Goal: Transaction & Acquisition: Purchase product/service

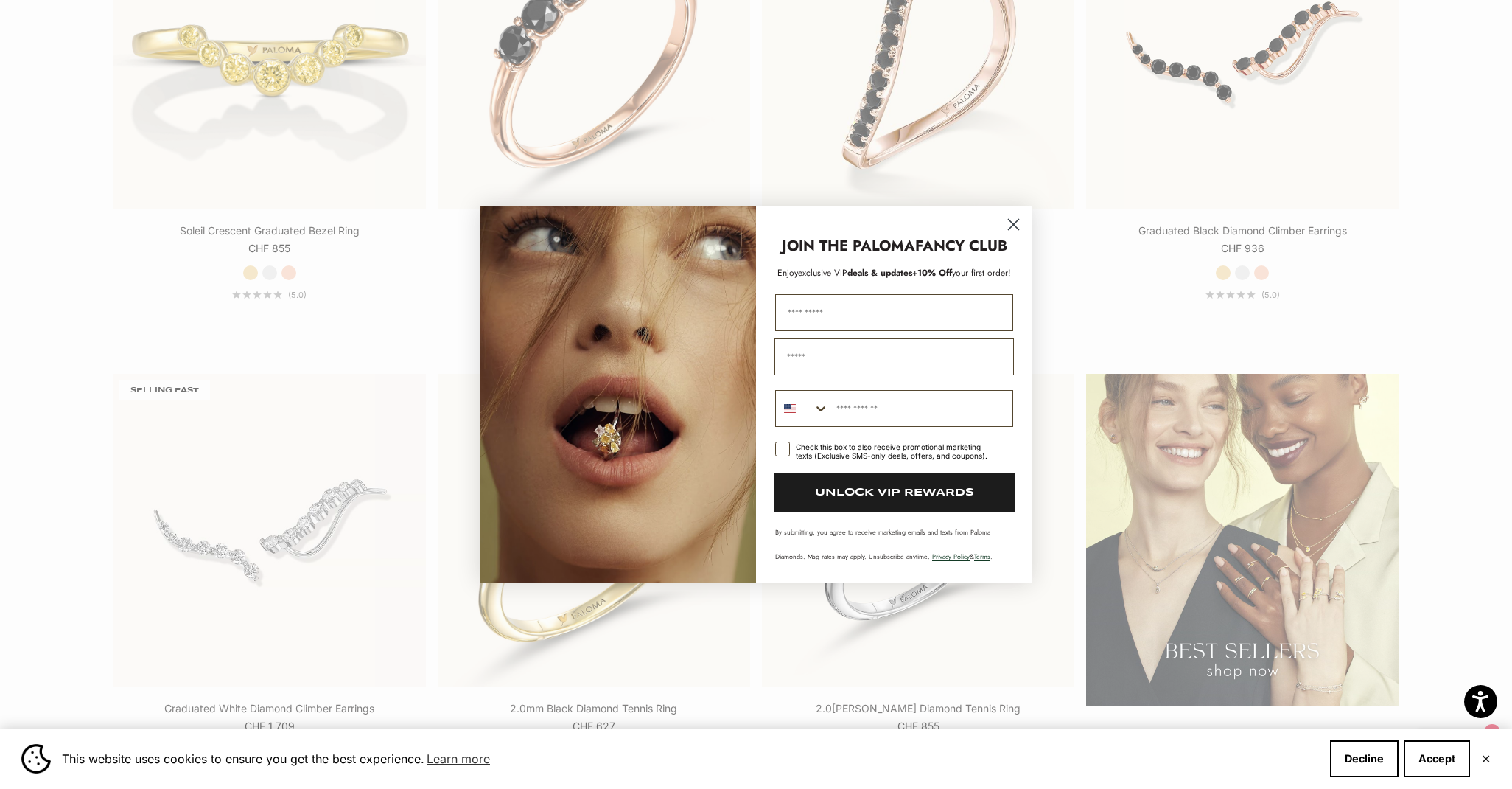
scroll to position [2116, 0]
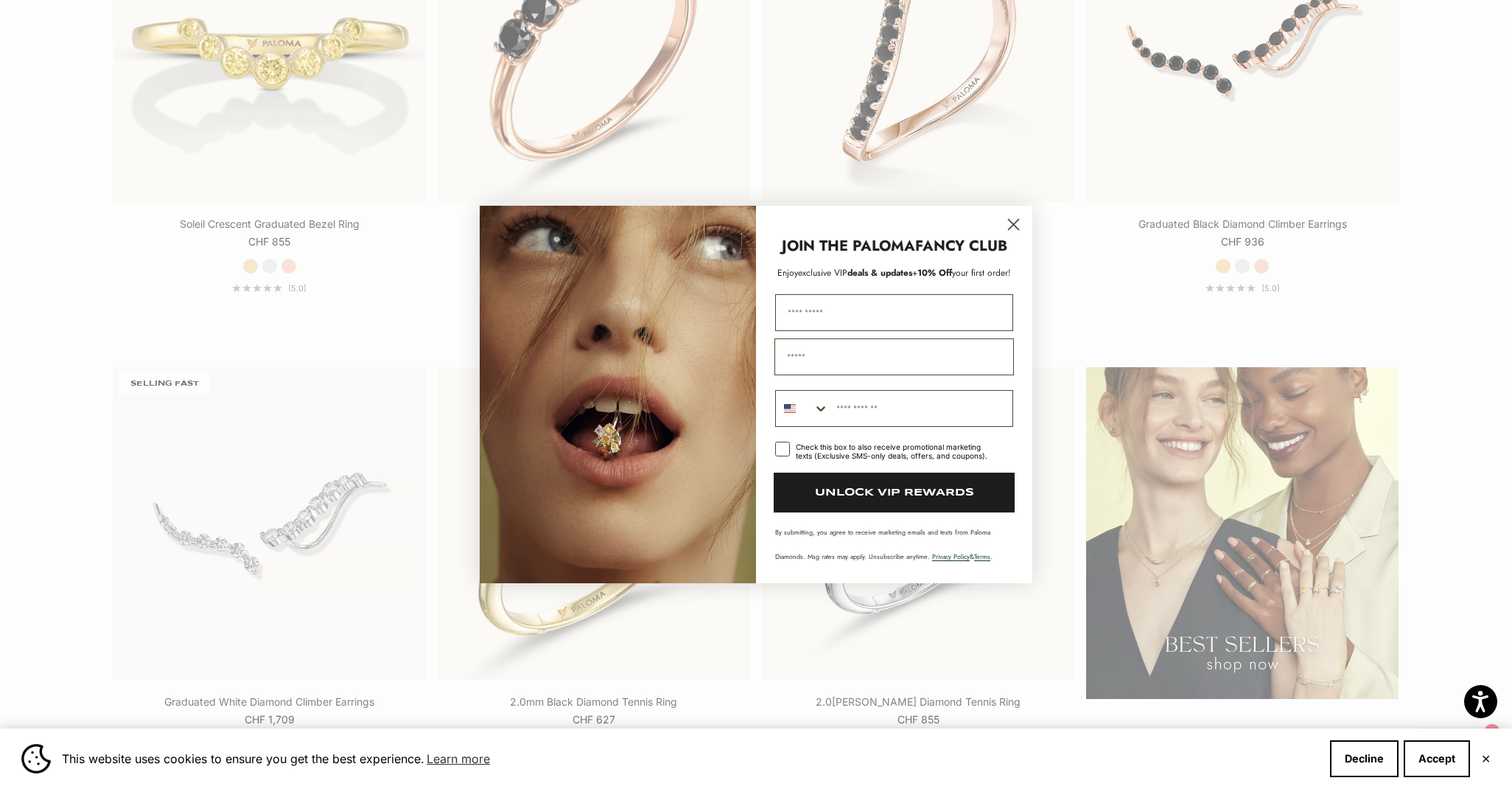
click at [1013, 218] on circle "Close dialog" at bounding box center [1014, 224] width 24 height 24
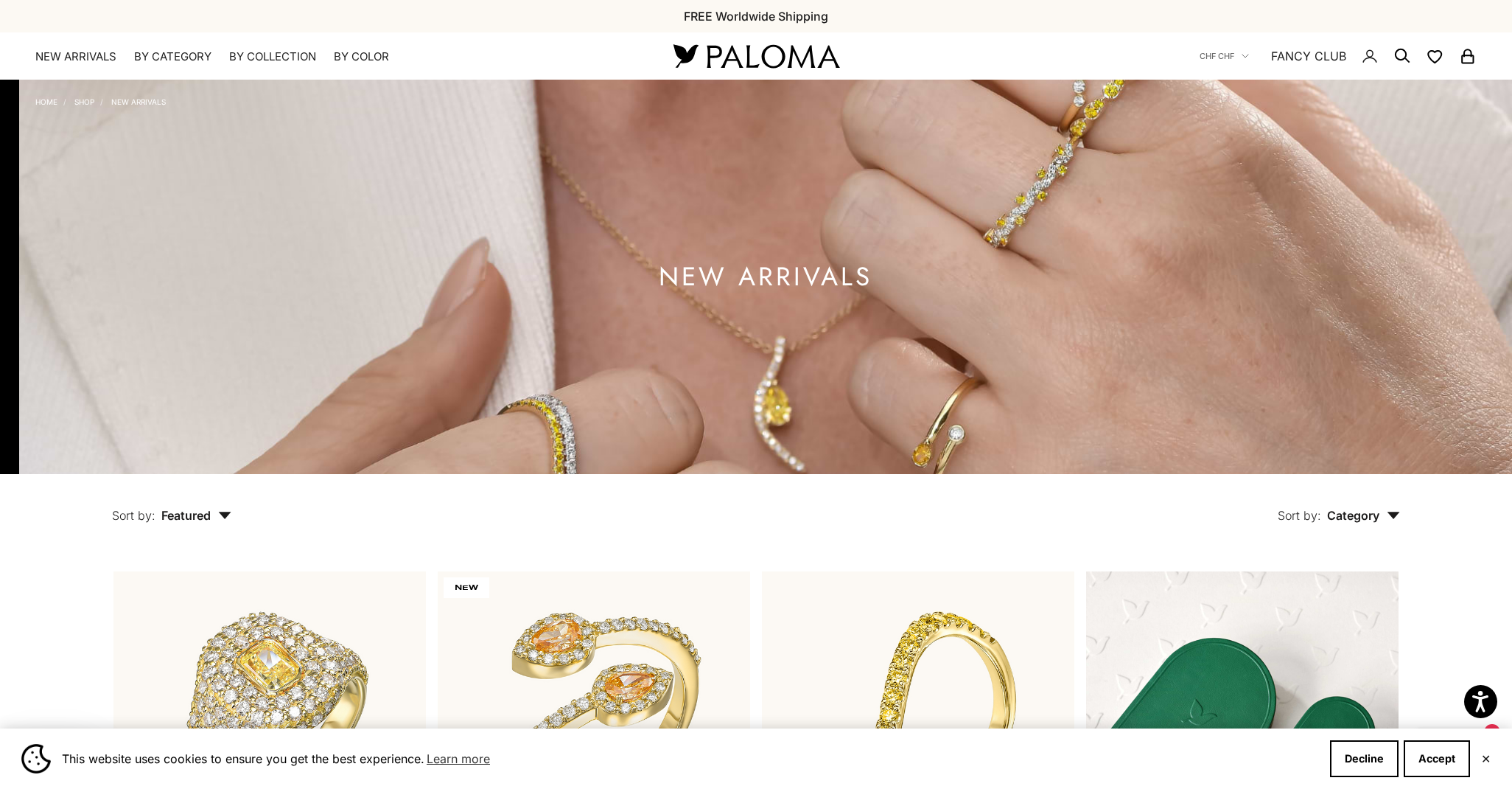
scroll to position [0, 0]
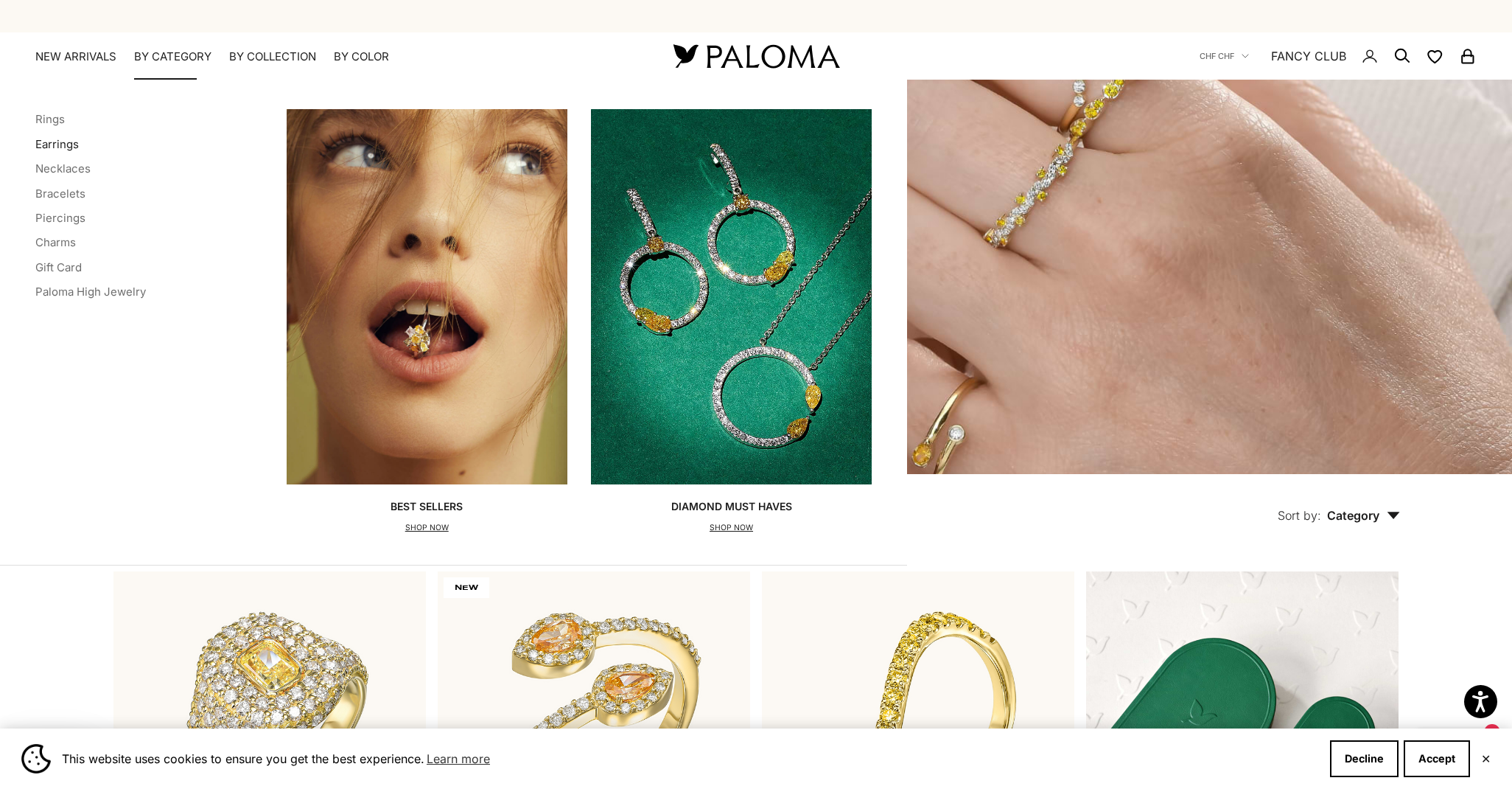
click at [61, 141] on link "Earrings" at bounding box center [57, 144] width 43 height 14
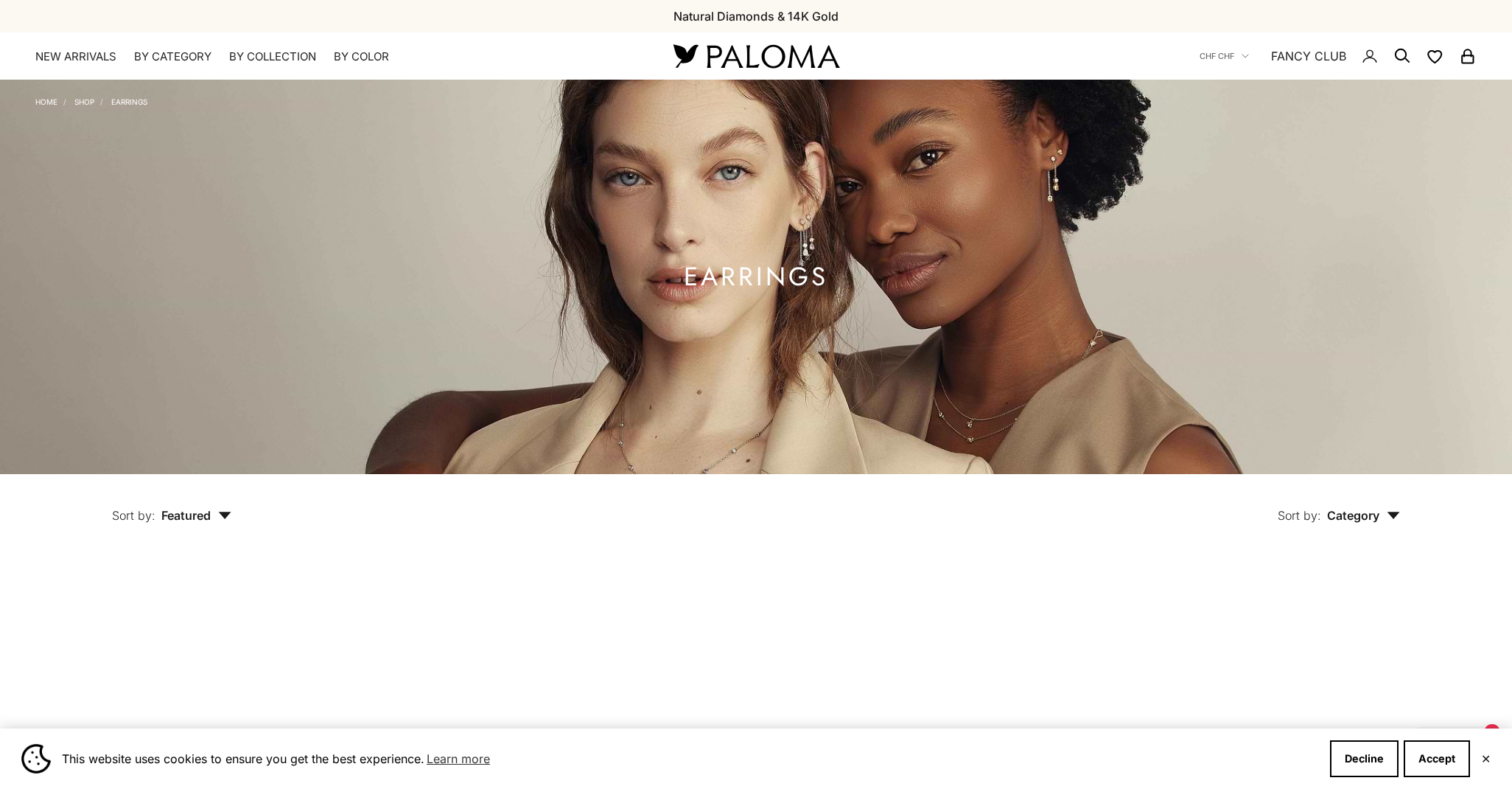
scroll to position [8, 0]
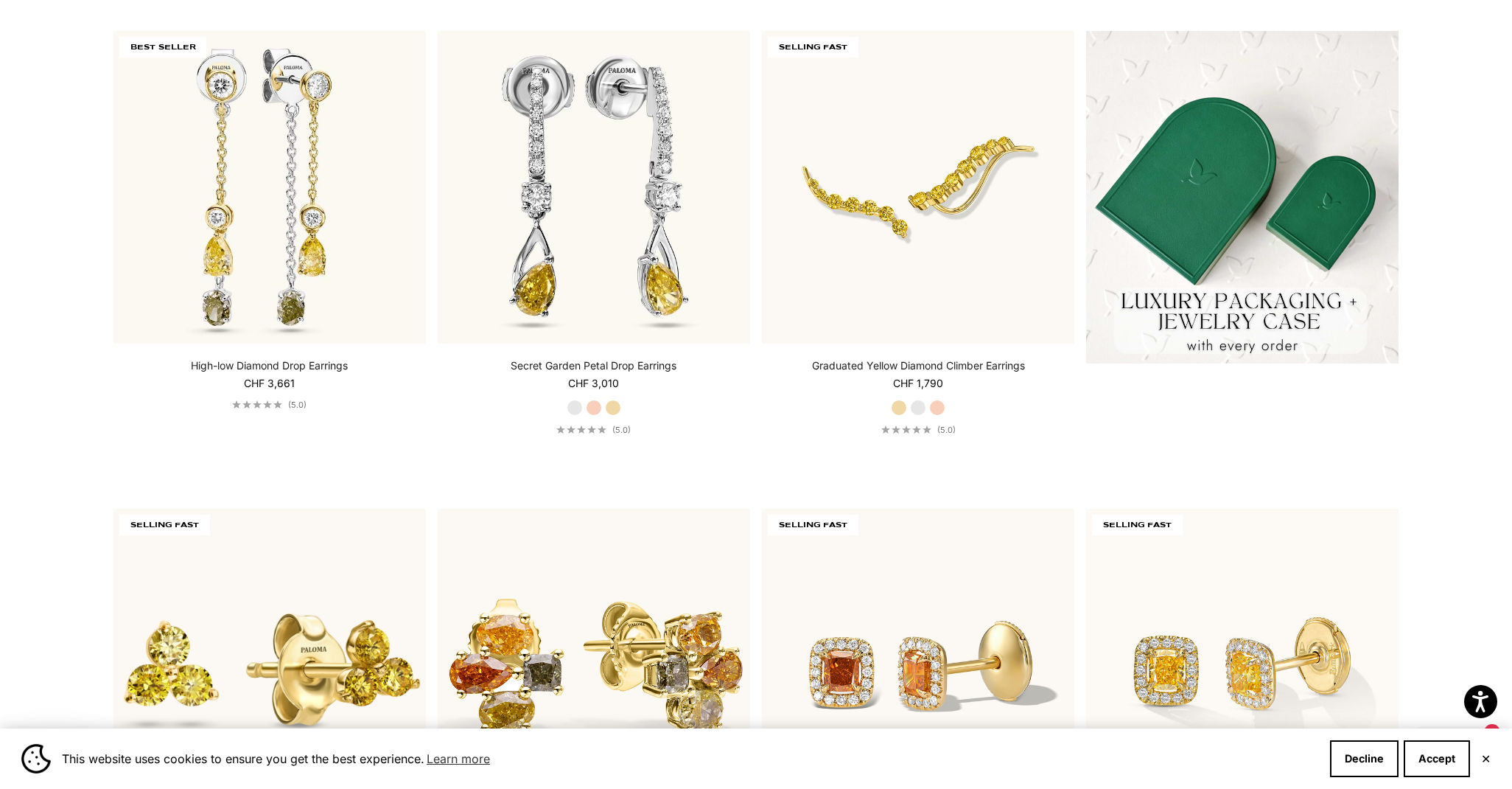
click at [1487, 755] on button "✕" at bounding box center [1486, 759] width 10 height 9
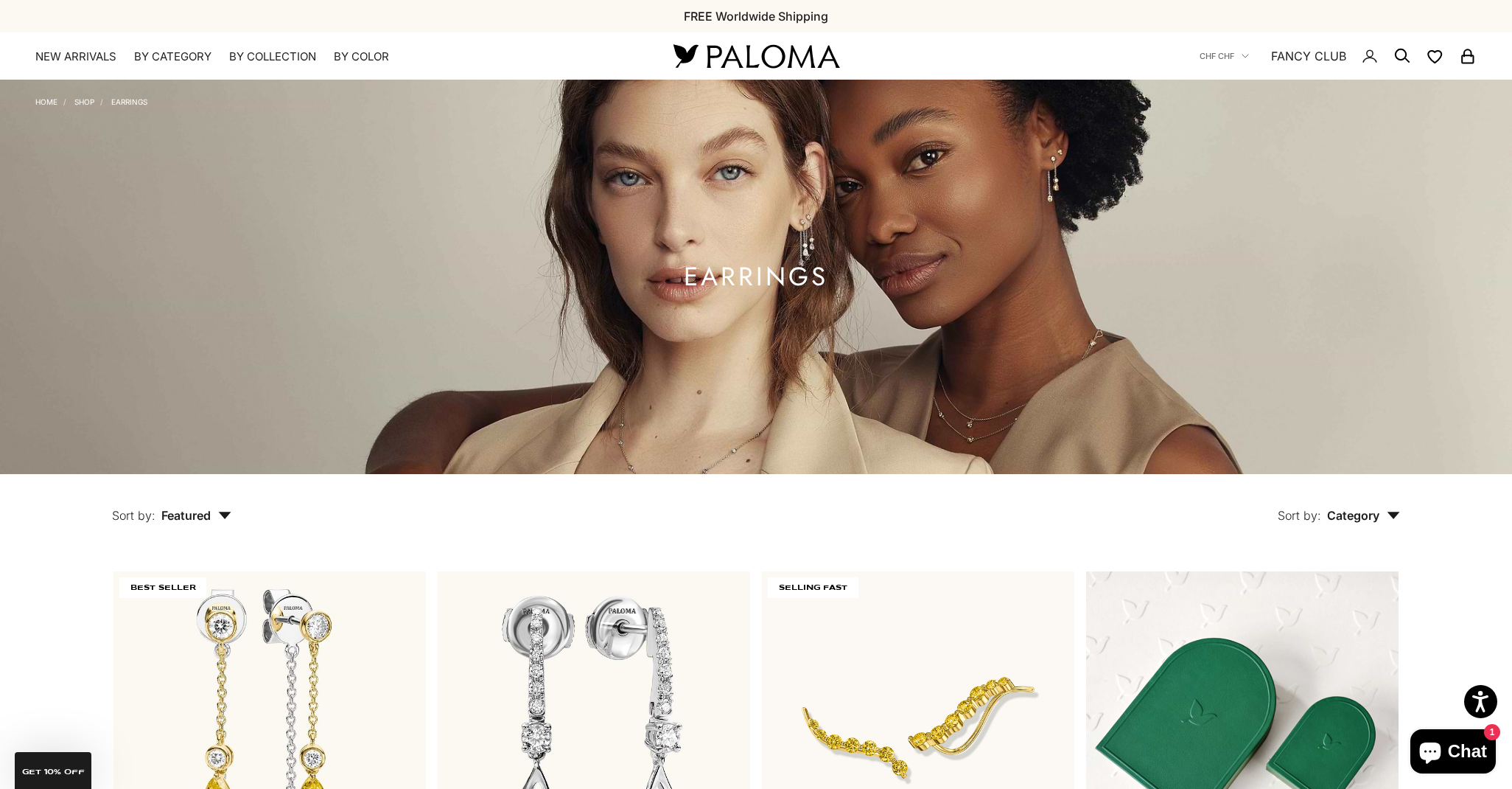
scroll to position [0, 0]
